Goal: Task Accomplishment & Management: Use online tool/utility

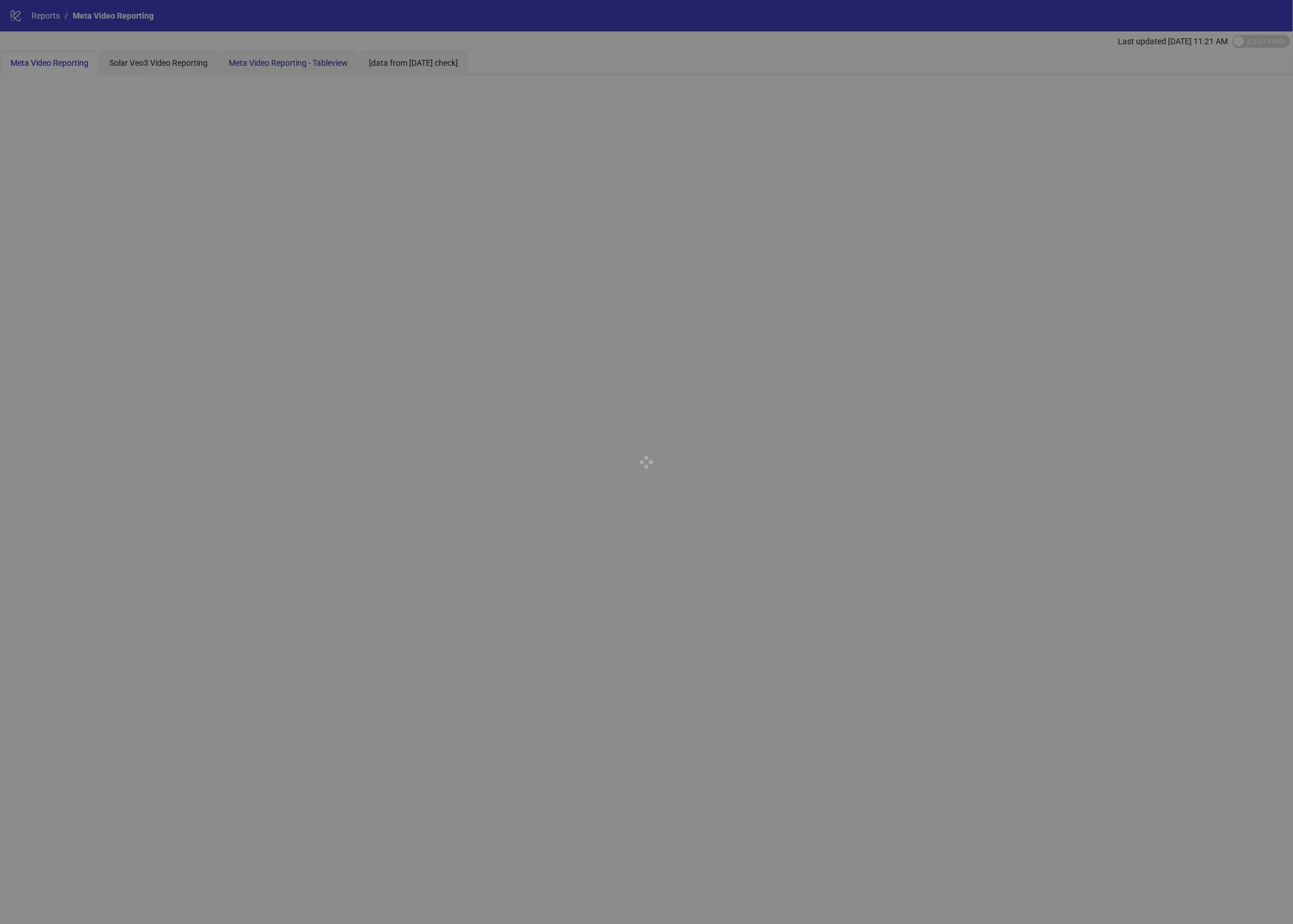
click at [328, 62] on span "Meta Video Reporting - Tableview" at bounding box center [288, 62] width 119 height 9
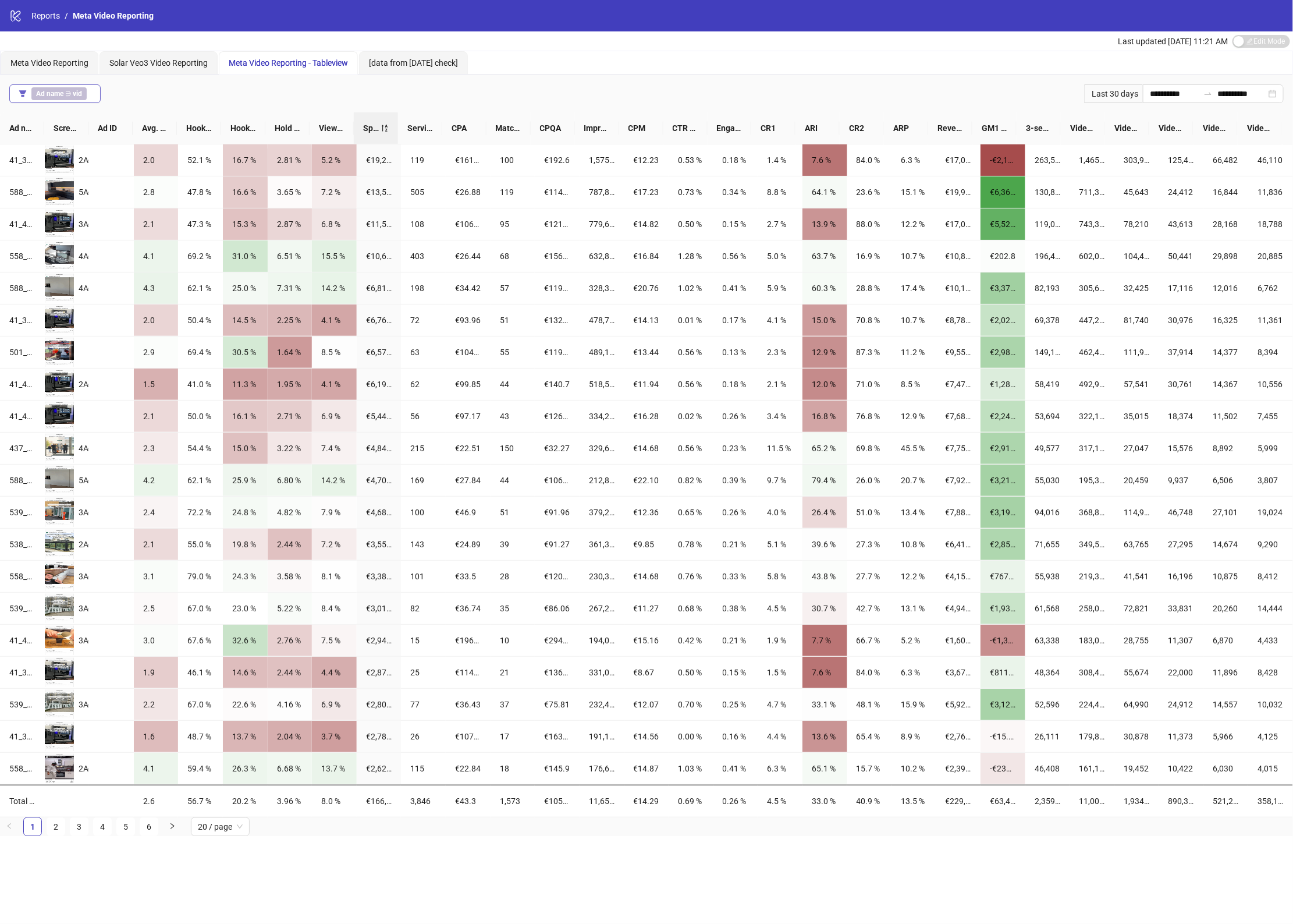
click at [69, 88] on span "Ad name ∋ vid" at bounding box center [59, 94] width 55 height 13
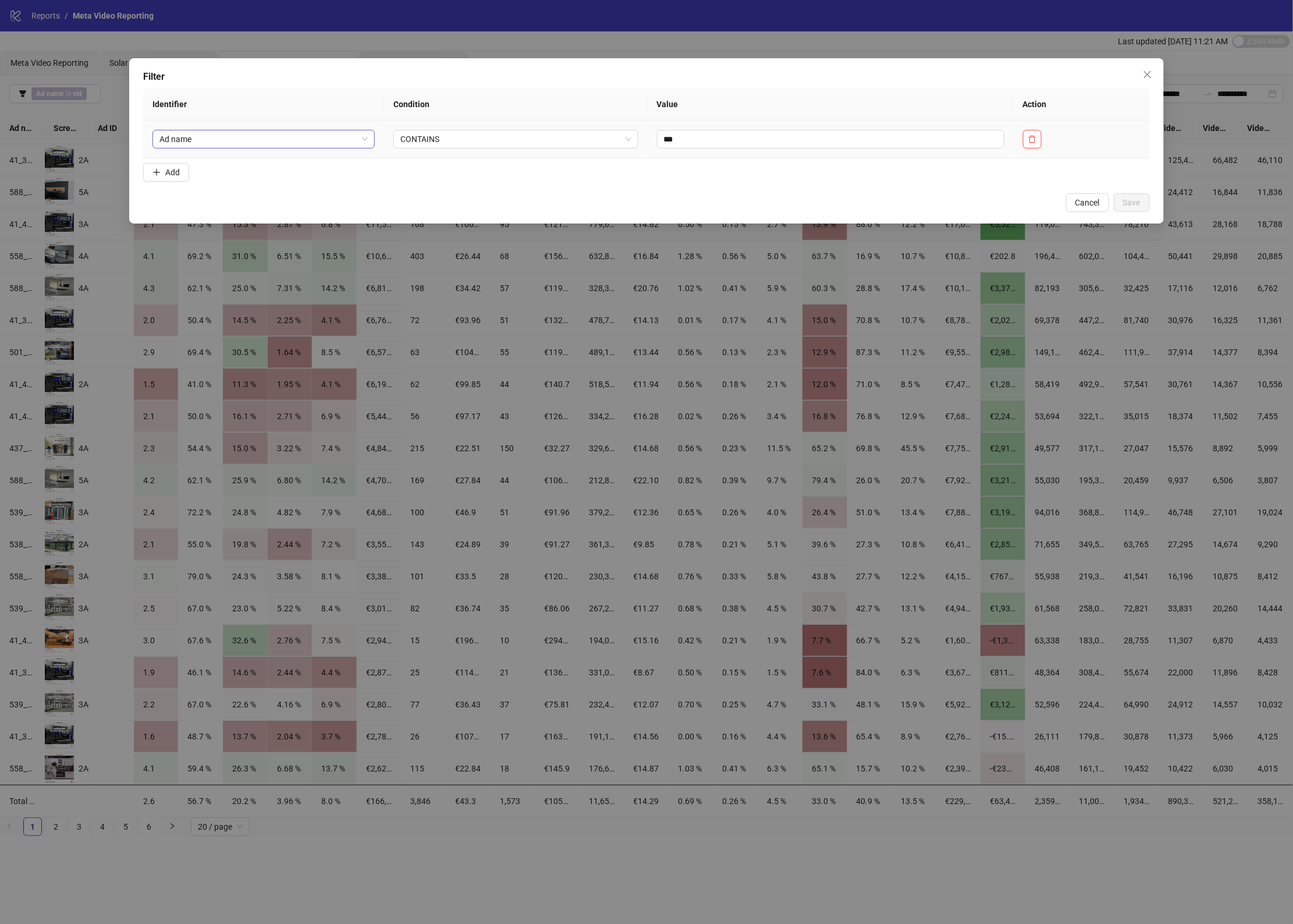
click at [312, 137] on span "Ad name" at bounding box center [264, 139] width 208 height 17
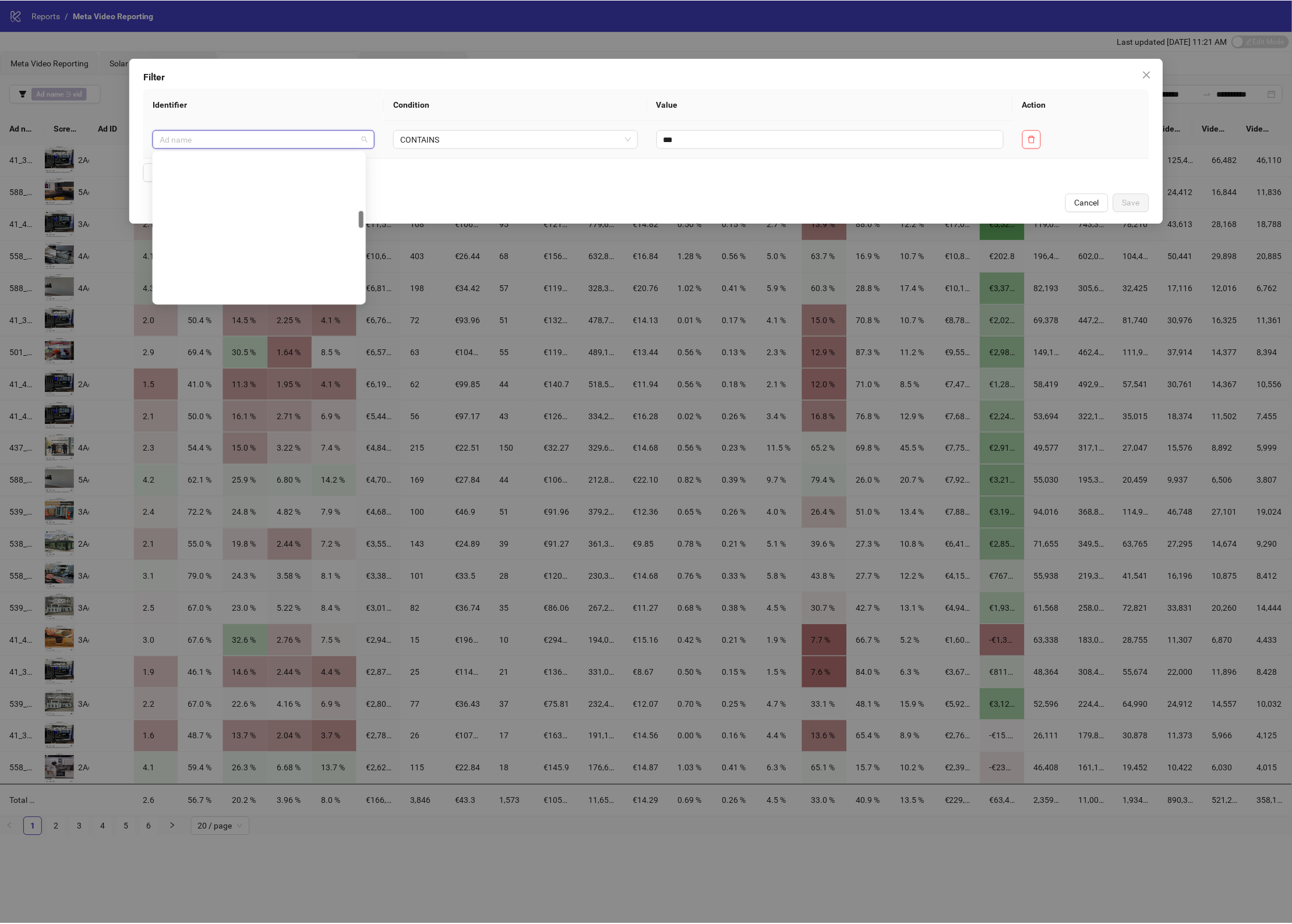
scroll to position [502, 0]
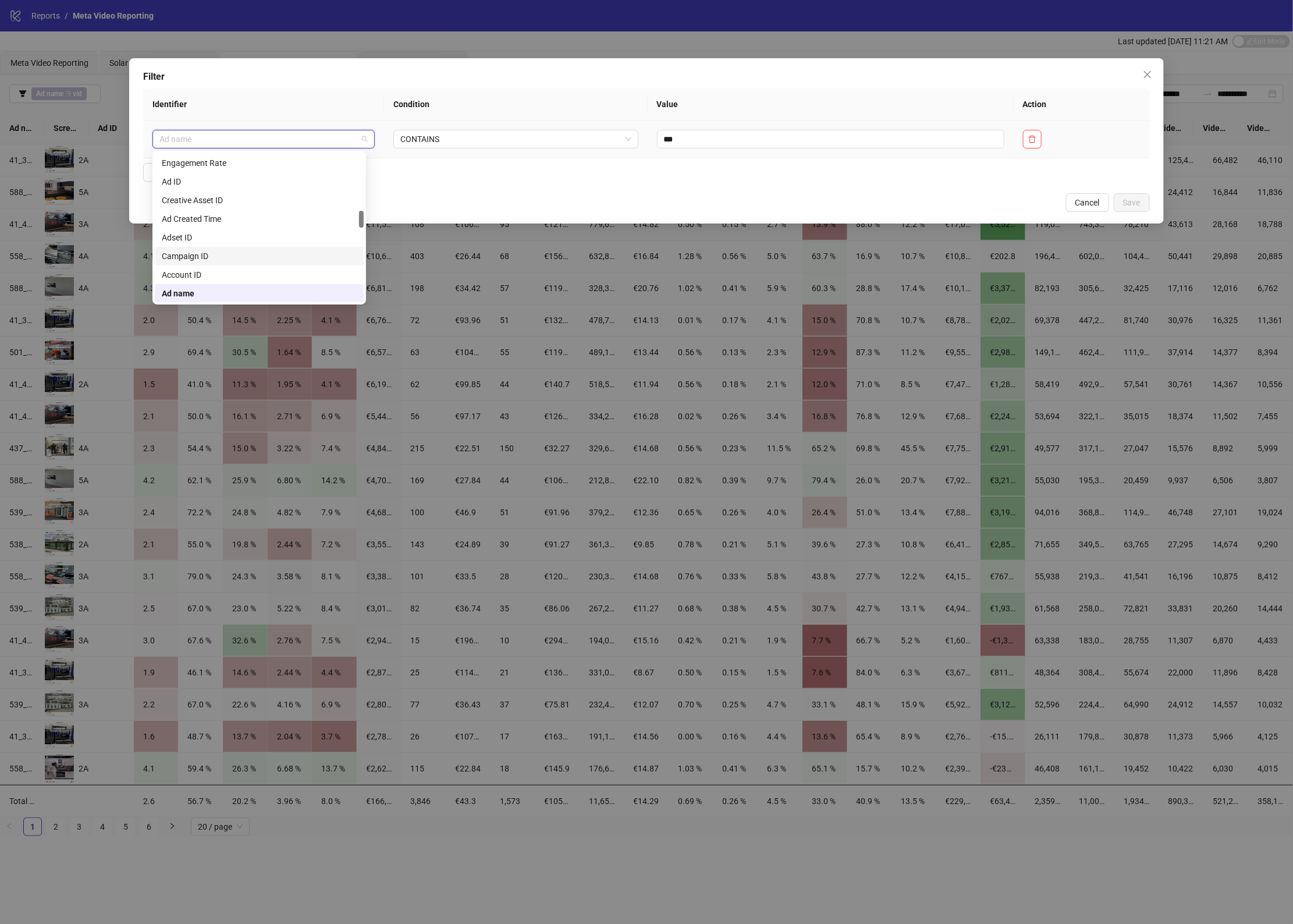
click at [233, 262] on div "Campaign ID" at bounding box center [259, 256] width 195 height 13
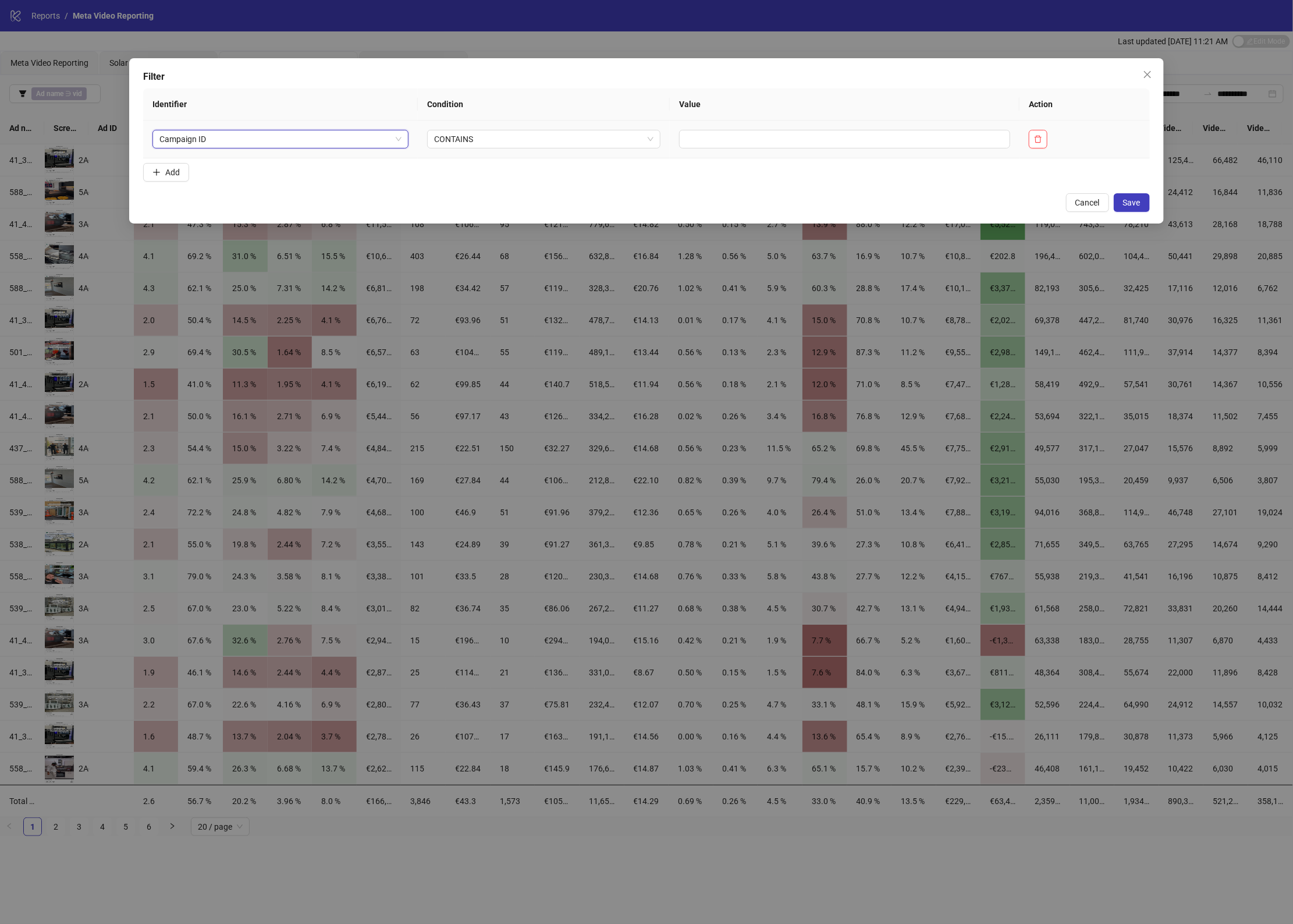
click at [816, 151] on td at bounding box center [844, 139] width 350 height 38
click at [812, 140] on input "text" at bounding box center [845, 139] width 332 height 18
paste input "**********"
type input "**********"
click at [1141, 199] on button "Save" at bounding box center [1131, 202] width 36 height 18
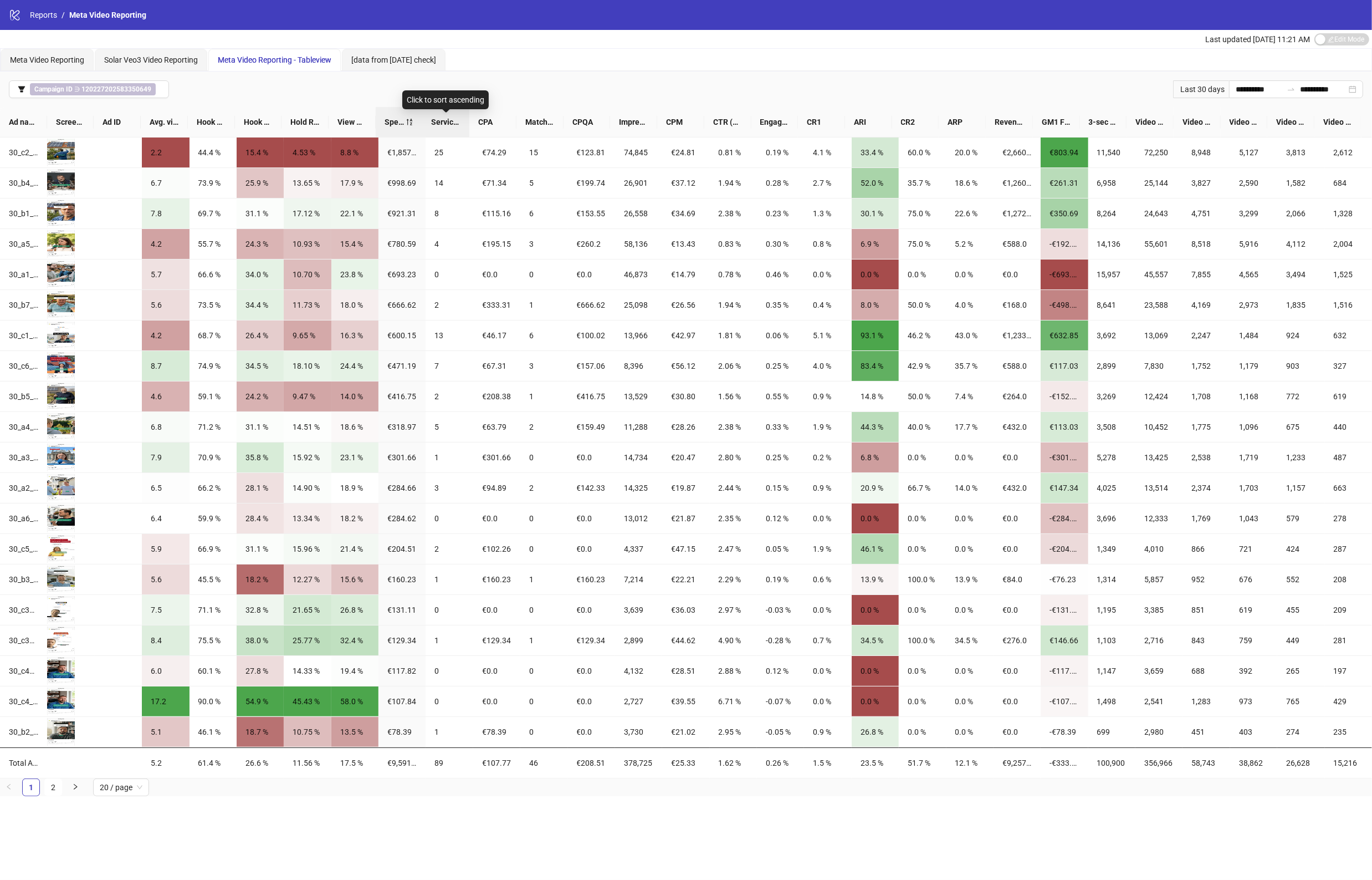
click at [450, 125] on span "Service Requests" at bounding box center [446, 122] width 30 height 12
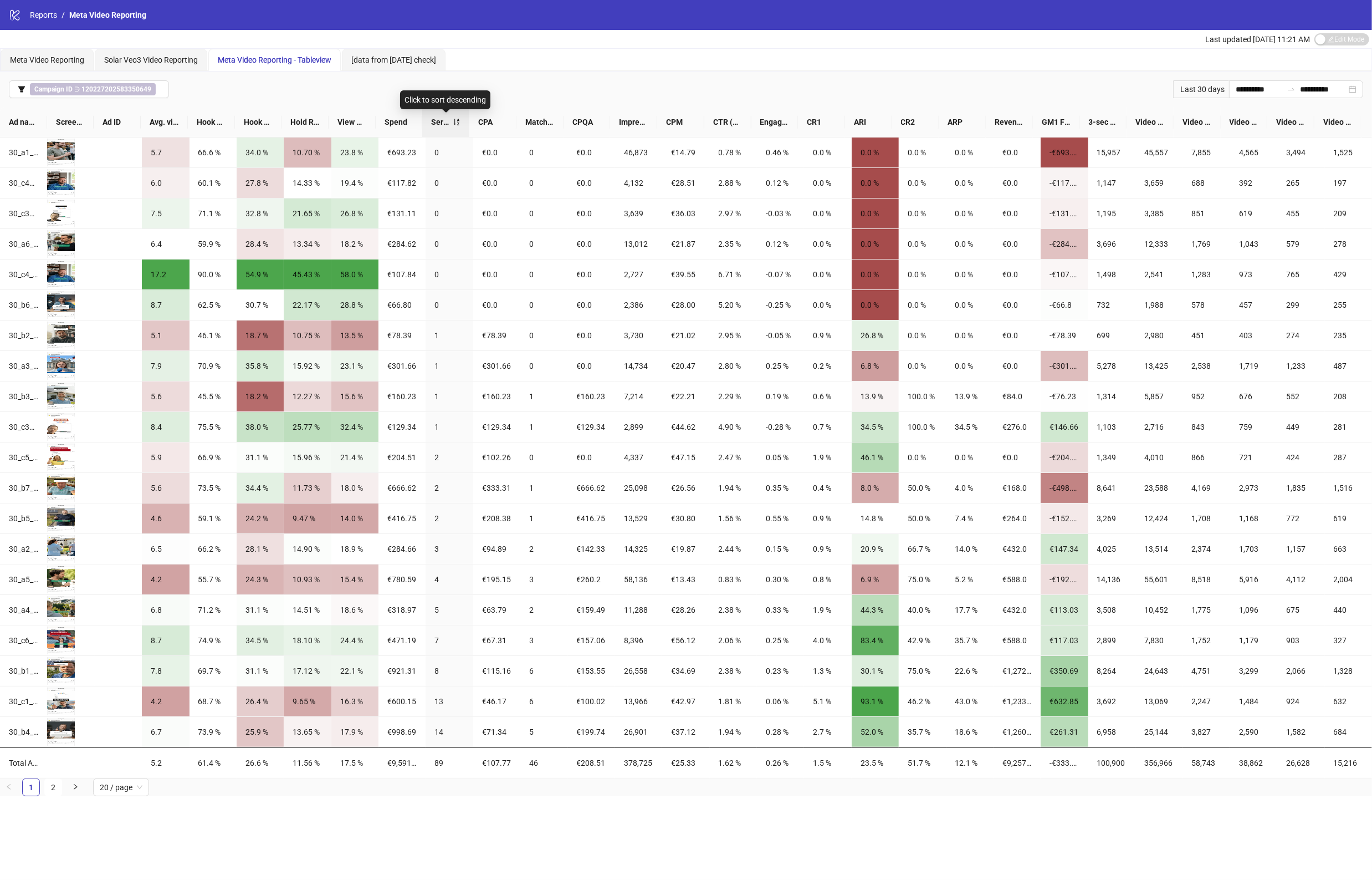
click at [449, 120] on span "Service Requests" at bounding box center [442, 122] width 22 height 12
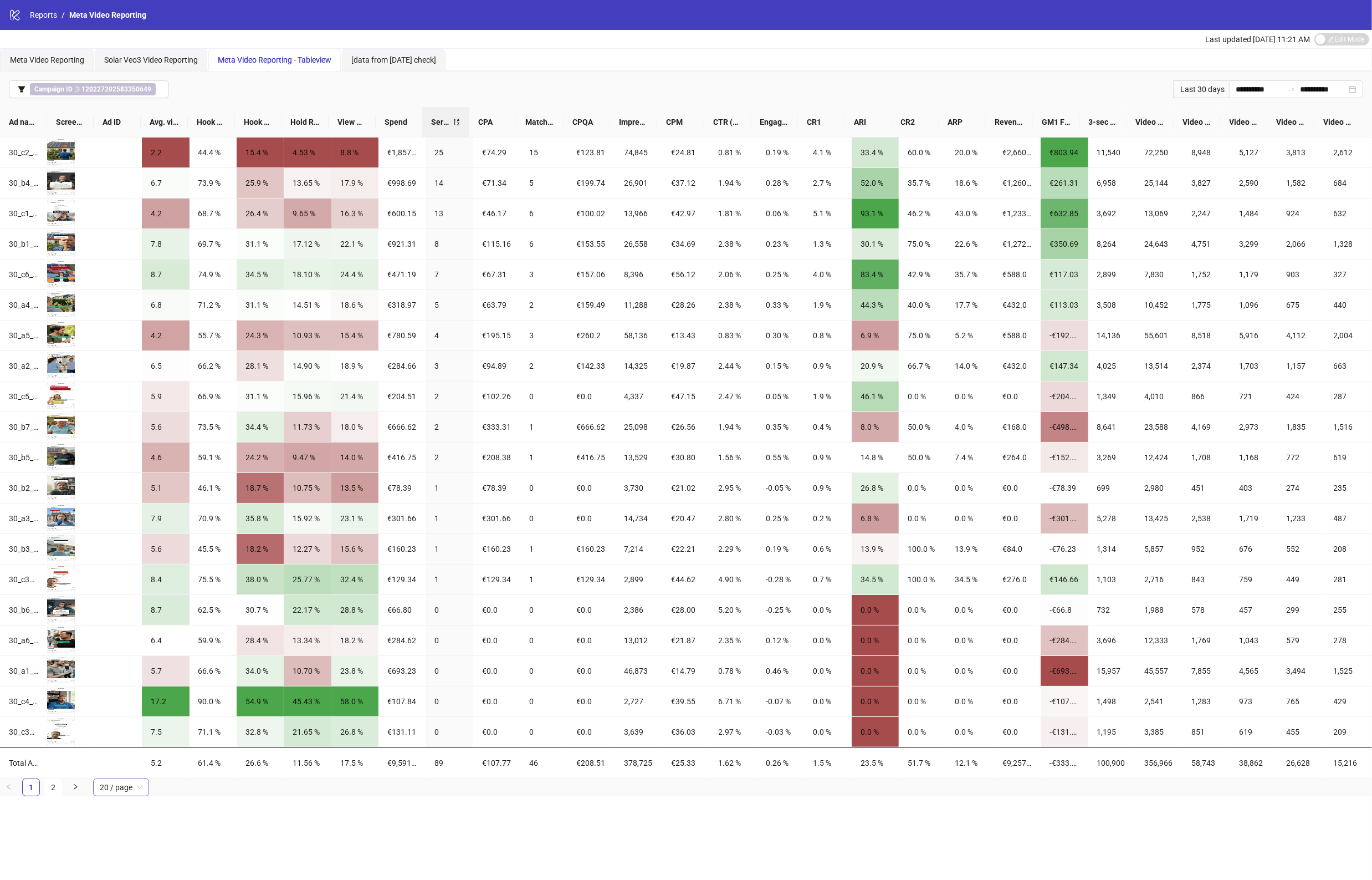
click at [129, 791] on span "20 / page" at bounding box center [121, 786] width 43 height 17
click at [134, 764] on div "100 / page" at bounding box center [122, 765] width 38 height 12
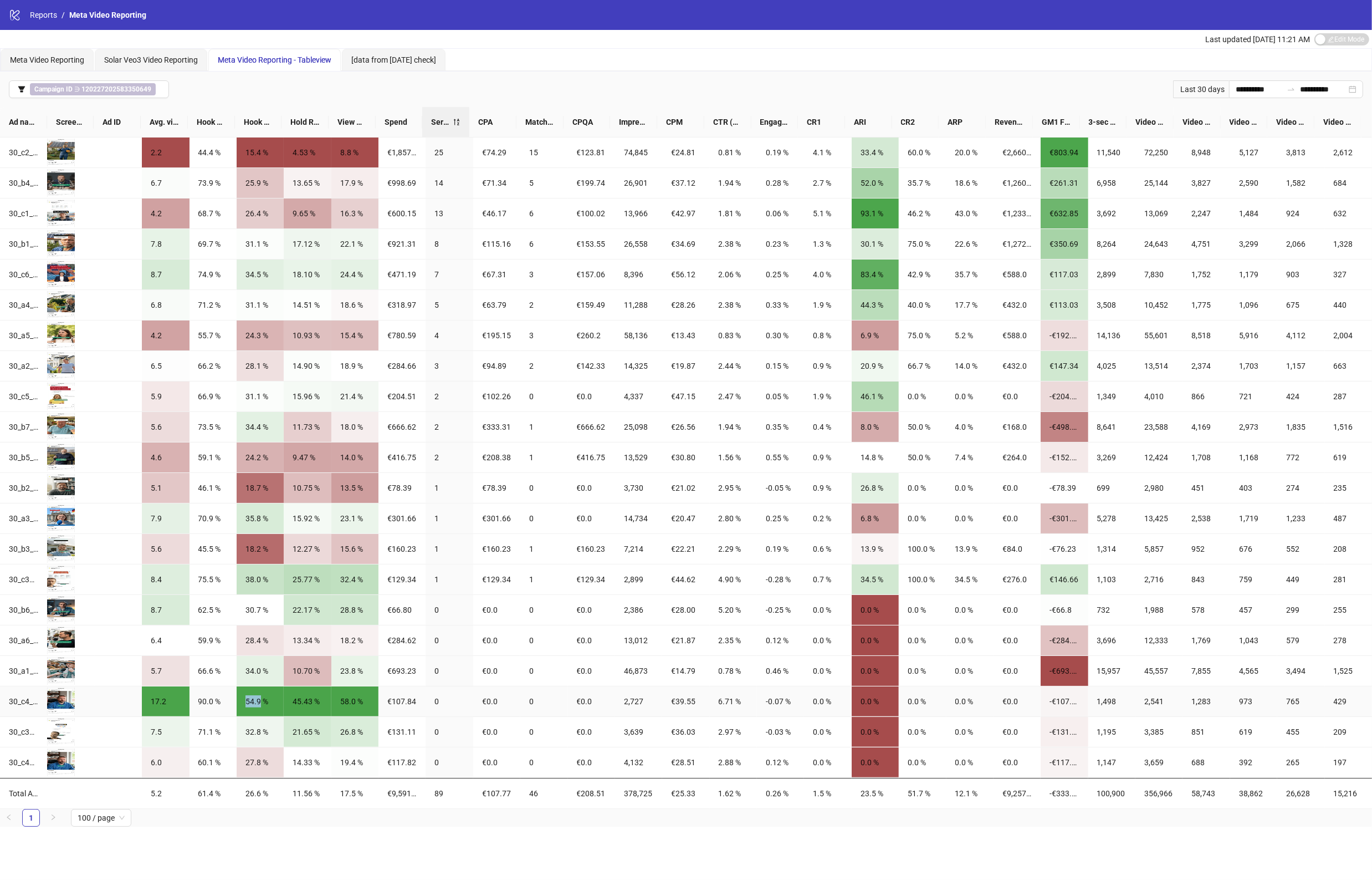
drag, startPoint x: 256, startPoint y: 702, endPoint x: 234, endPoint y: 702, distance: 22.0
click at [237, 702] on div "54.9 %" at bounding box center [261, 702] width 47 height 30
drag, startPoint x: 243, startPoint y: 769, endPoint x: 253, endPoint y: 766, distance: 10.4
click at [253, 766] on div "27.8 %" at bounding box center [261, 762] width 30 height 12
drag, startPoint x: 264, startPoint y: 700, endPoint x: 240, endPoint y: 700, distance: 24.0
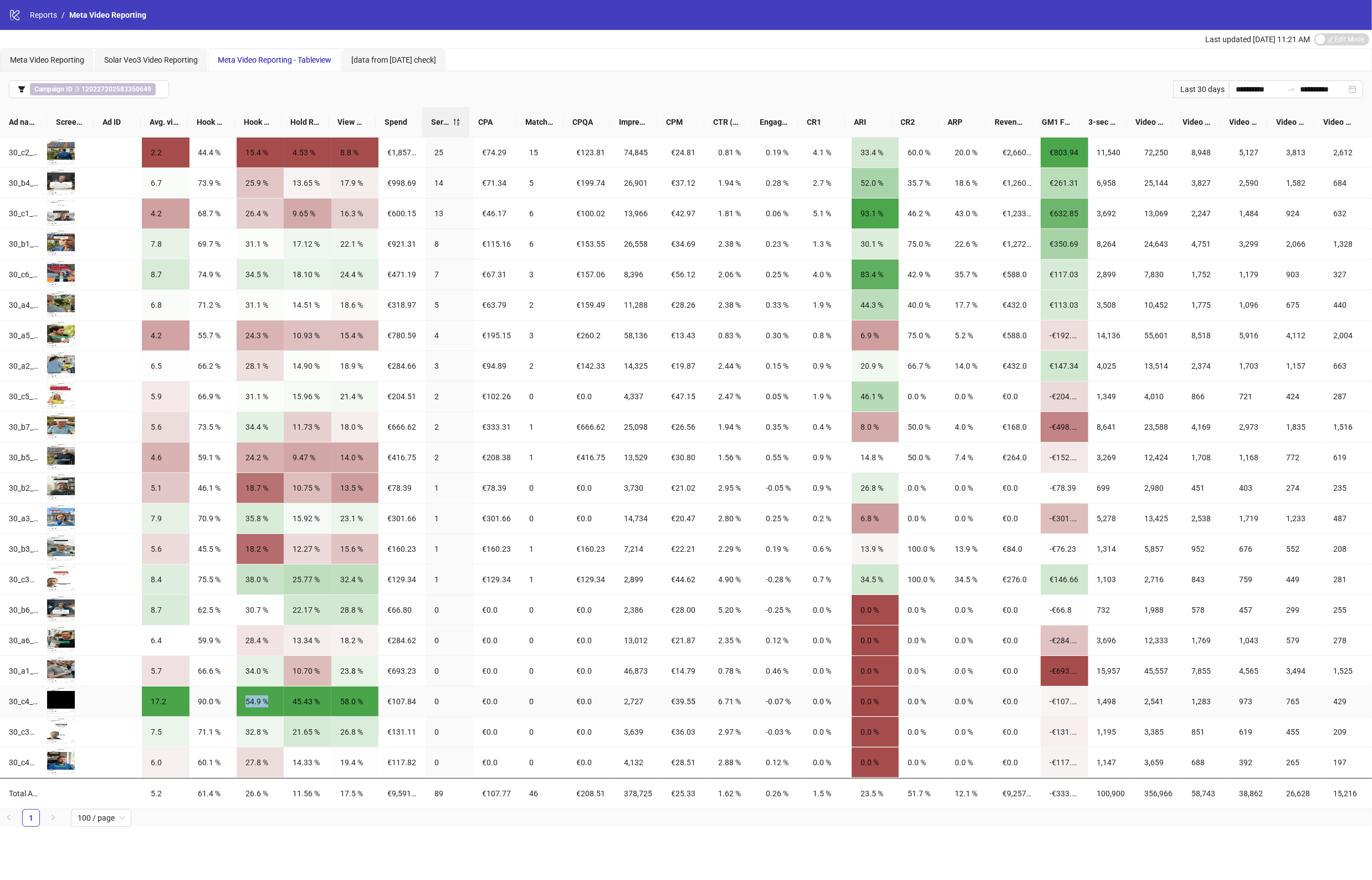
click at [240, 700] on div "54.9 %" at bounding box center [261, 702] width 47 height 30
click at [59, 765] on div "Preview" at bounding box center [61, 762] width 28 height 12
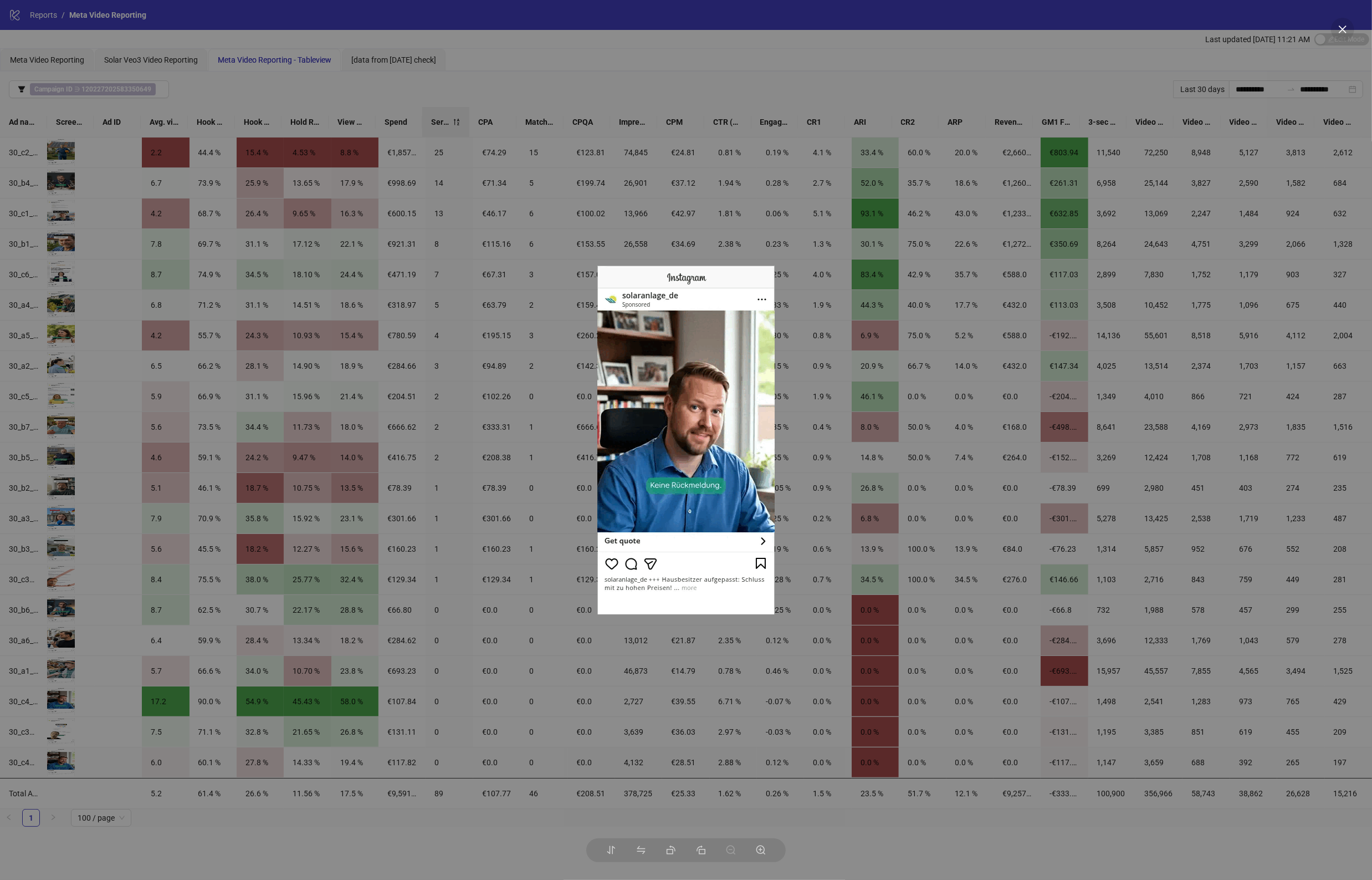
click at [452, 844] on div at bounding box center [686, 440] width 1372 height 880
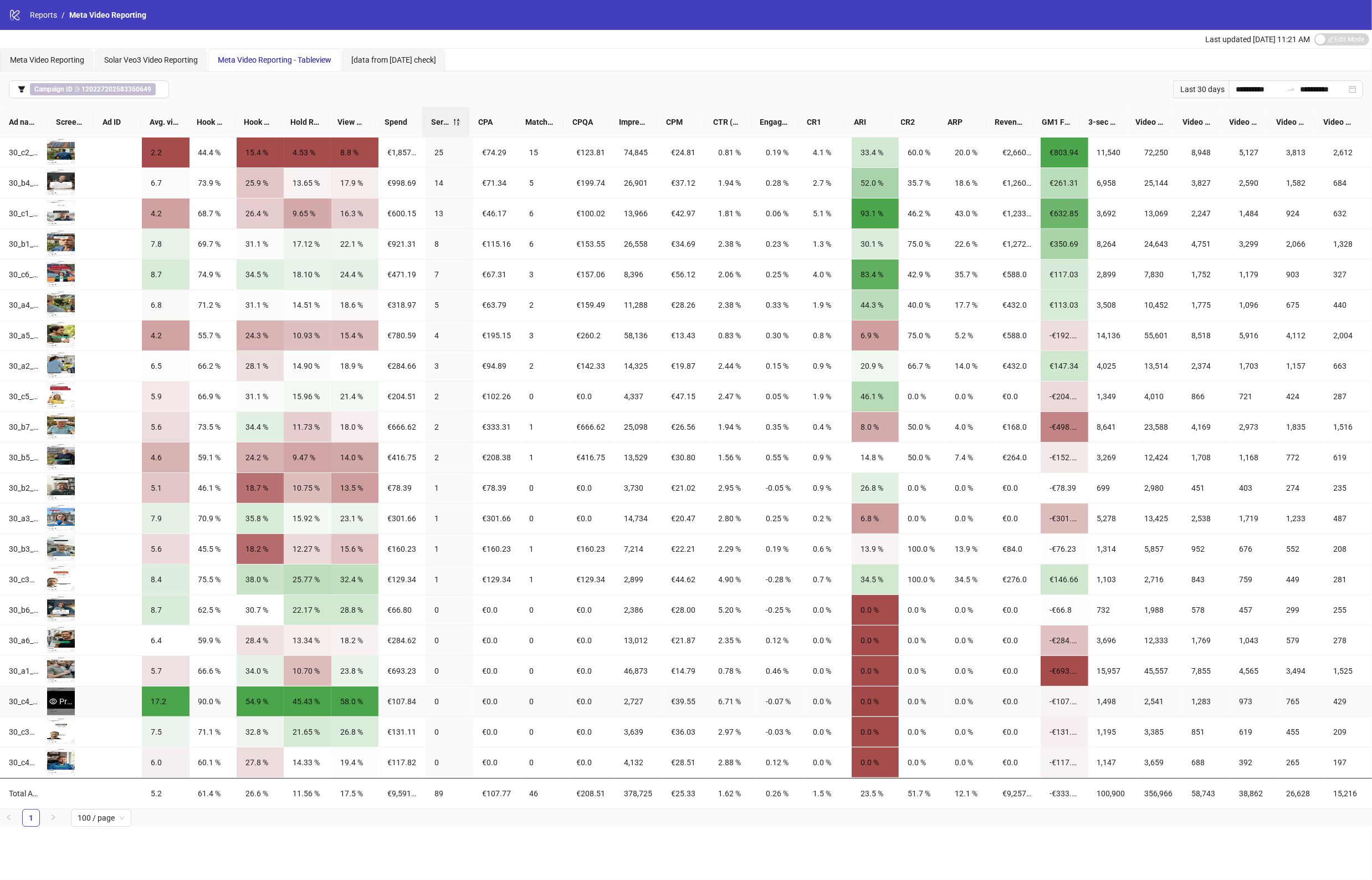
click at [59, 706] on div "Preview" at bounding box center [61, 702] width 28 height 12
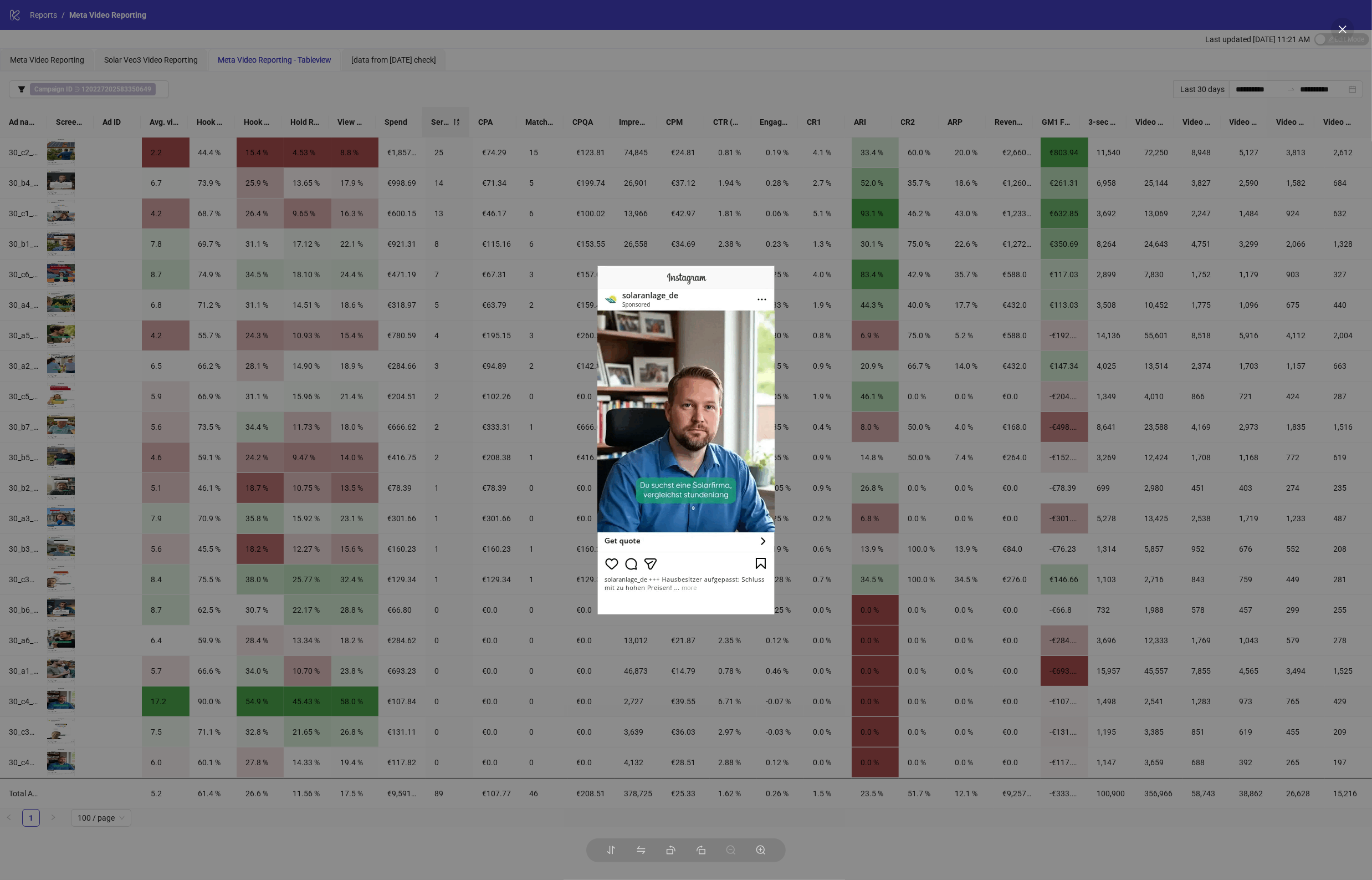
click at [281, 849] on div at bounding box center [686, 440] width 1372 height 880
